Goal: Task Accomplishment & Management: Complete application form

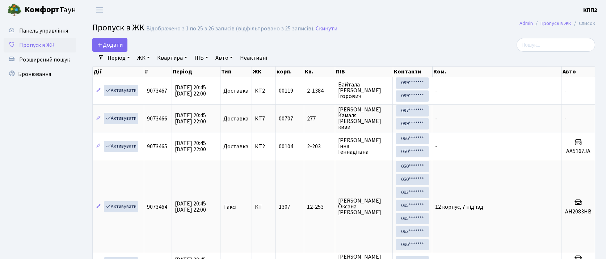
select select "25"
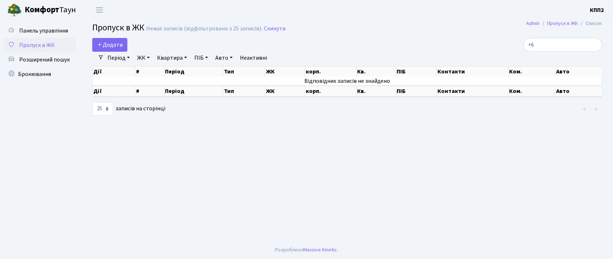
type input "+"
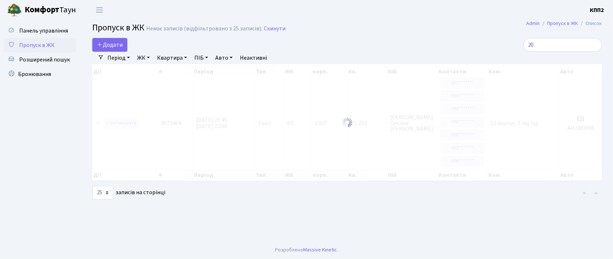
type input "2"
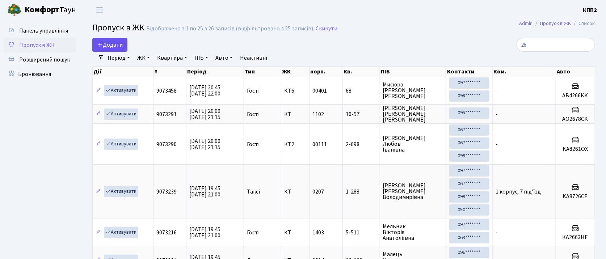
type input "26"
click at [106, 44] on span "Додати" at bounding box center [110, 45] width 26 height 8
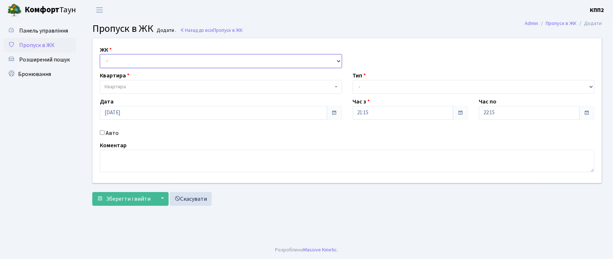
drag, startPoint x: 117, startPoint y: 60, endPoint x: 119, endPoint y: 65, distance: 5.4
click at [117, 60] on select "- КТ, вул. Регенераторна, 4 КТ2, просп. Соборності, 17 КТ3, вул. Березнева, 16 …" at bounding box center [221, 61] width 242 height 14
select select "271"
click at [100, 54] on select "- КТ, вул. Регенераторна, 4 КТ2, просп. [STREET_ADDRESS] [STREET_ADDRESS] [PERS…" at bounding box center [221, 61] width 242 height 14
select select
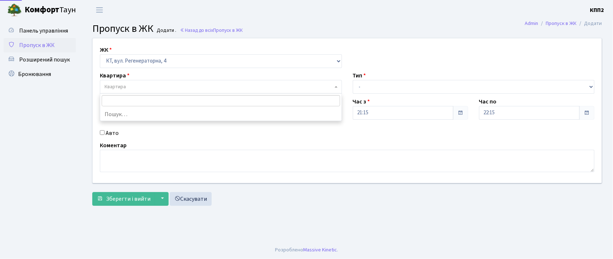
click at [127, 88] on span "Квартира" at bounding box center [219, 86] width 228 height 7
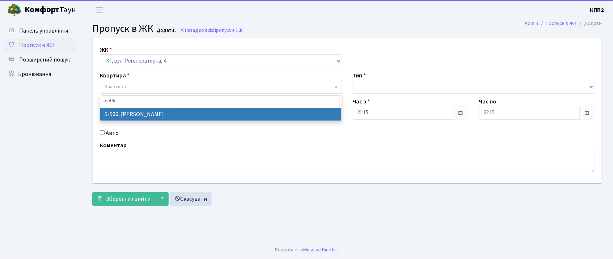
type input "5-506"
select select "2034"
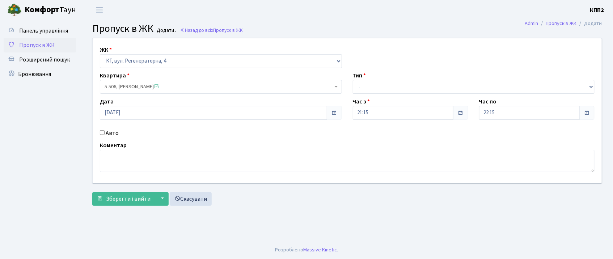
click at [99, 131] on div "Авто" at bounding box center [220, 133] width 253 height 9
click at [101, 132] on input "Авто" at bounding box center [102, 132] width 5 height 5
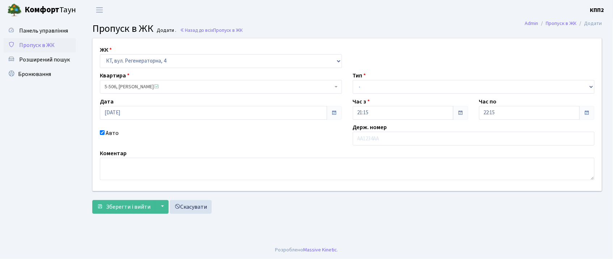
click at [103, 134] on input "Авто" at bounding box center [102, 132] width 5 height 5
checkbox input "false"
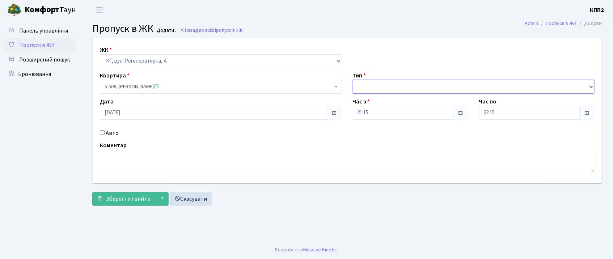
click at [397, 92] on select "- Доставка Таксі Гості Сервіс" at bounding box center [474, 87] width 242 height 14
select select "3"
click at [353, 80] on select "- Доставка Таксі Гості Сервіс" at bounding box center [474, 87] width 242 height 14
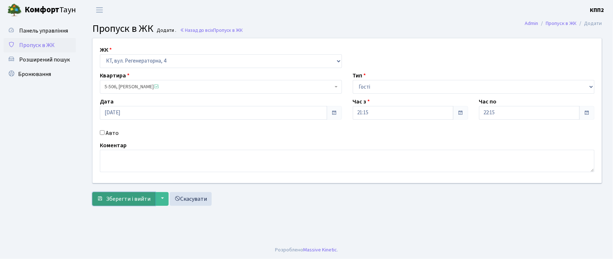
click at [123, 198] on span "Зберегти і вийти" at bounding box center [128, 199] width 45 height 8
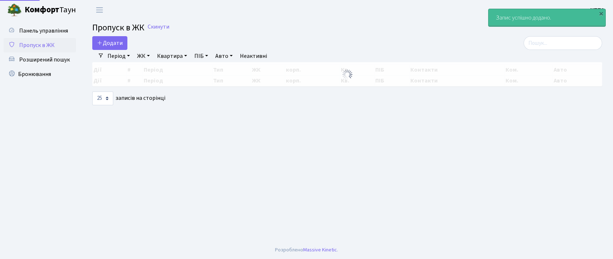
select select "25"
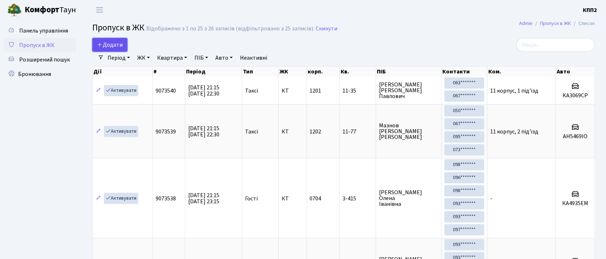
click at [120, 51] on link "Додати" at bounding box center [109, 45] width 35 height 14
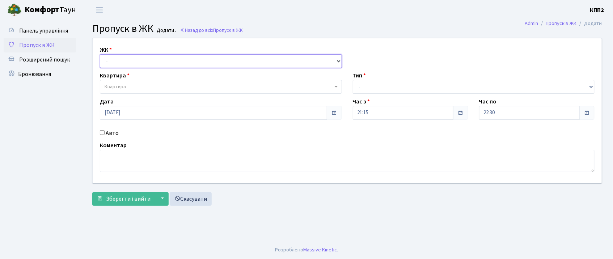
click at [116, 59] on select "- КТ, вул. Регенераторна, 4 КТ2, просп. [STREET_ADDRESS] [STREET_ADDRESS] [PERS…" at bounding box center [221, 61] width 242 height 14
select select "271"
click at [100, 54] on select "- КТ, вул. Регенераторна, 4 КТ2, просп. Соборності, 17 КТ3, вул. Березнева, 16 …" at bounding box center [221, 61] width 242 height 14
select select
click at [104, 134] on input "Авто" at bounding box center [102, 132] width 5 height 5
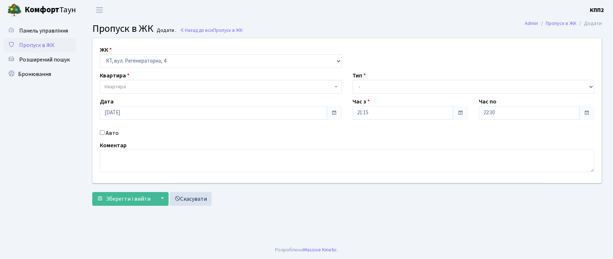
checkbox input "true"
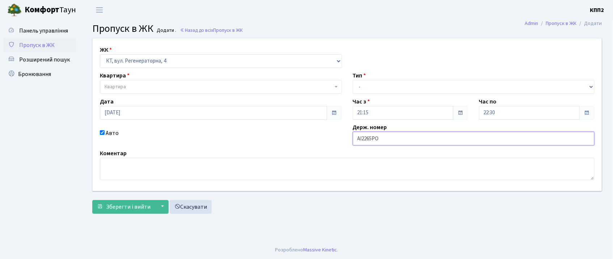
type input "АІ2265РО"
click at [139, 88] on span "Квартира" at bounding box center [219, 86] width 228 height 7
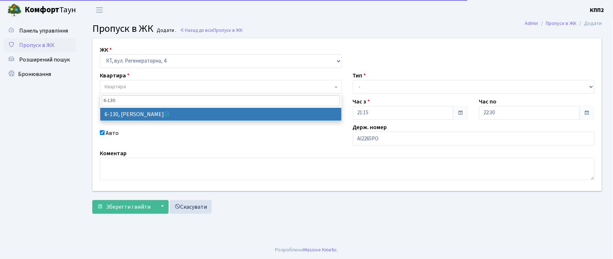
type input "6-130"
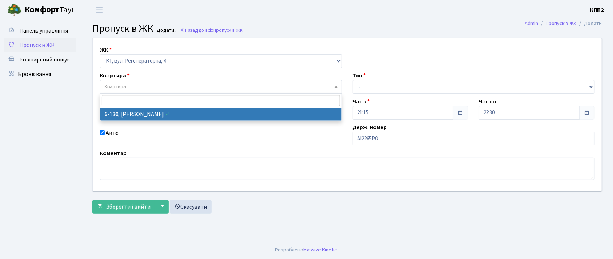
select select "5266"
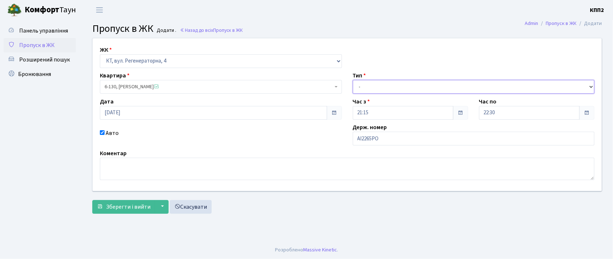
click at [383, 85] on select "- Доставка Таксі Гості Сервіс" at bounding box center [474, 87] width 242 height 14
select select "2"
click at [353, 80] on select "- Доставка Таксі Гості Сервіс" at bounding box center [474, 87] width 242 height 14
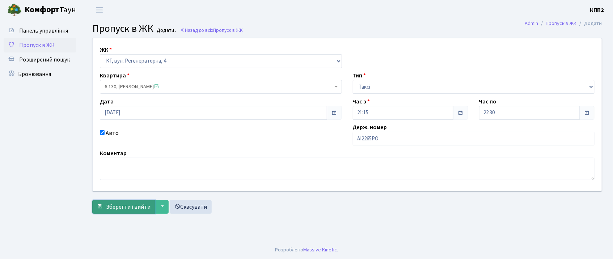
click at [114, 203] on button "Зберегти і вийти" at bounding box center [123, 207] width 63 height 14
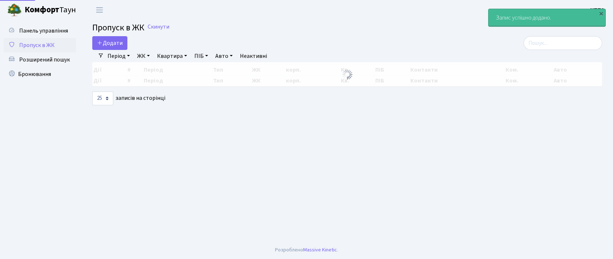
select select "25"
